Goal: Transaction & Acquisition: Subscribe to service/newsletter

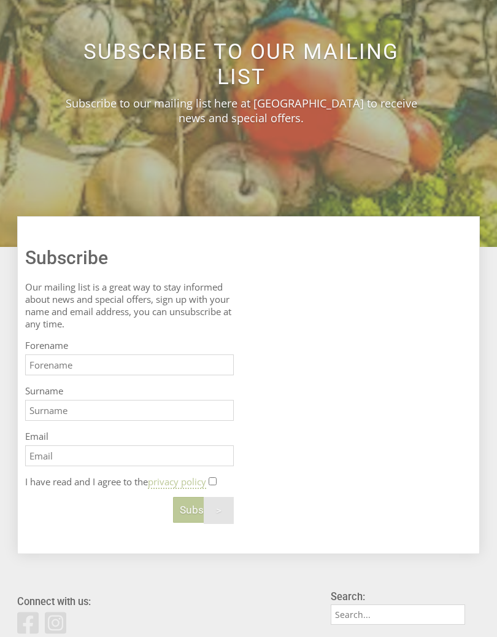
scroll to position [294, 0]
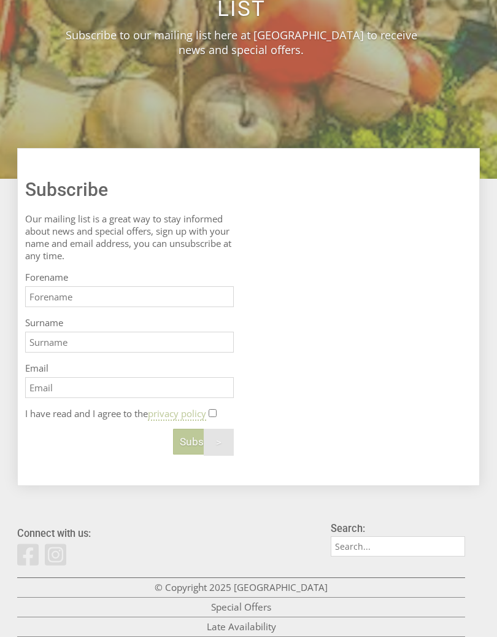
click at [195, 307] on input "Forename" at bounding box center [129, 296] width 209 height 21
type input "[PERSON_NAME]"
click at [188, 352] on input "Surname" at bounding box center [129, 342] width 209 height 21
type input "[PERSON_NAME]"
click at [190, 398] on input "Email" at bounding box center [129, 387] width 209 height 21
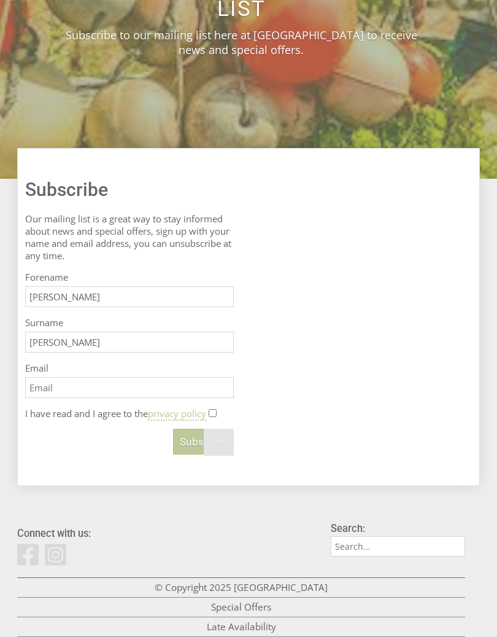
type input "[EMAIL_ADDRESS][DOMAIN_NAME]"
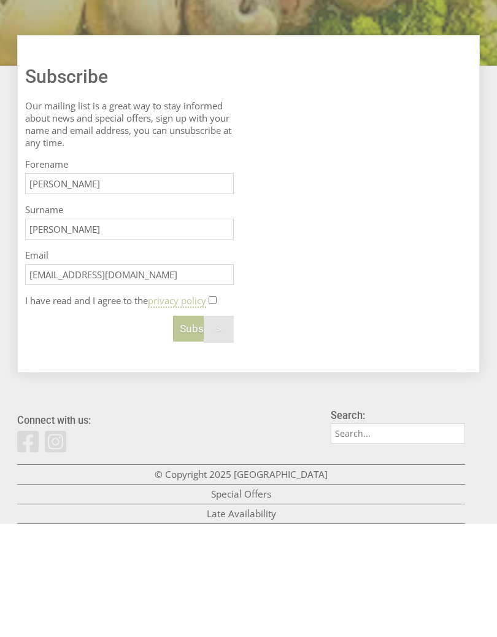
click at [217, 409] on input "I have read and I agree to the privacy policy" at bounding box center [213, 413] width 8 height 8
checkbox input "true"
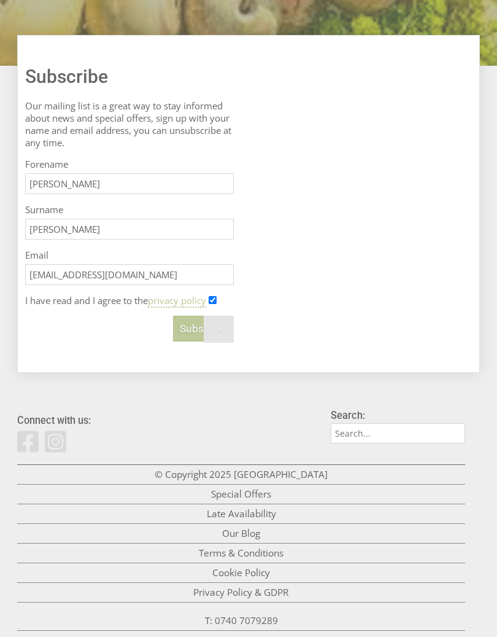
click at [190, 335] on span "Subscribe" at bounding box center [203, 328] width 47 height 12
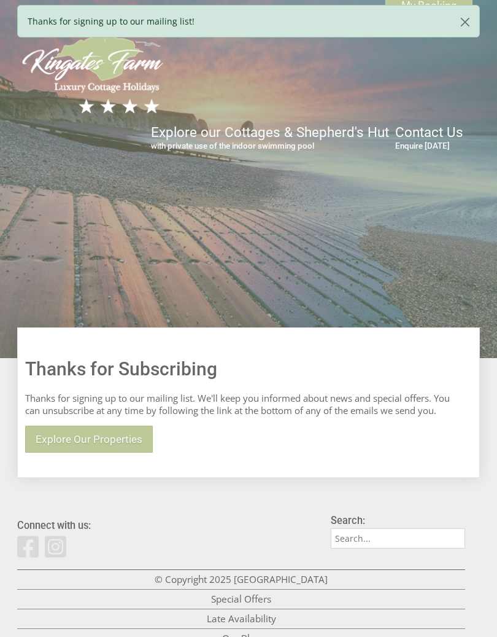
click at [462, 23] on button "button" at bounding box center [465, 22] width 28 height 33
